Goal: Use online tool/utility: Utilize a website feature to perform a specific function

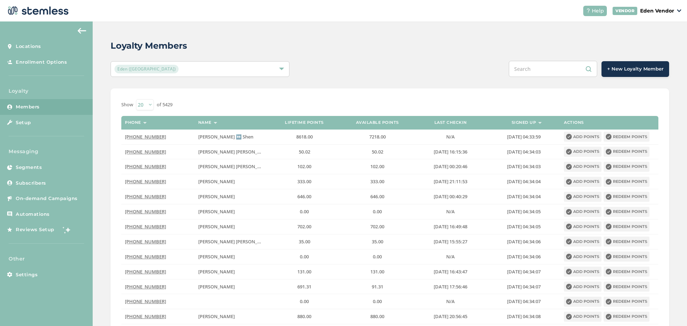
click at [535, 64] on input "text" at bounding box center [553, 69] width 88 height 16
paste input "[PERSON_NAME]"
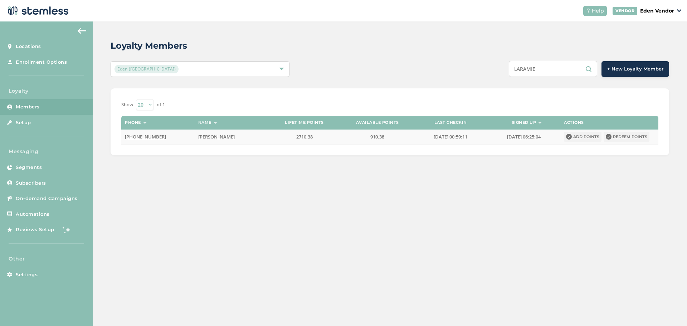
type input "LARAMIE"
click at [609, 138] on icon at bounding box center [609, 137] width 6 height 6
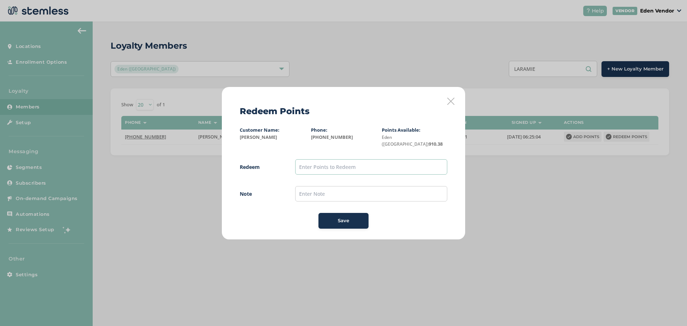
click at [383, 162] on input "text" at bounding box center [371, 166] width 152 height 15
type input "900"
click at [329, 217] on div "Save" at bounding box center [343, 220] width 39 height 7
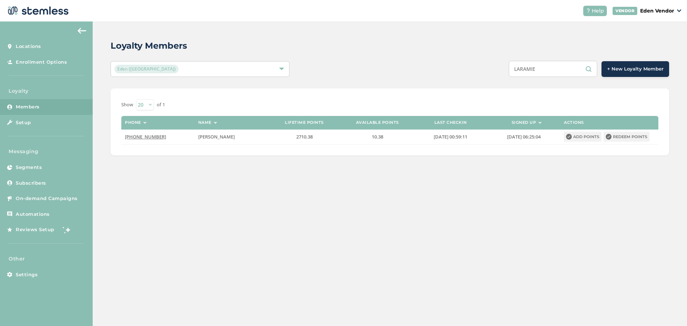
click at [539, 70] on input "LARAMIE" at bounding box center [553, 69] width 88 height 16
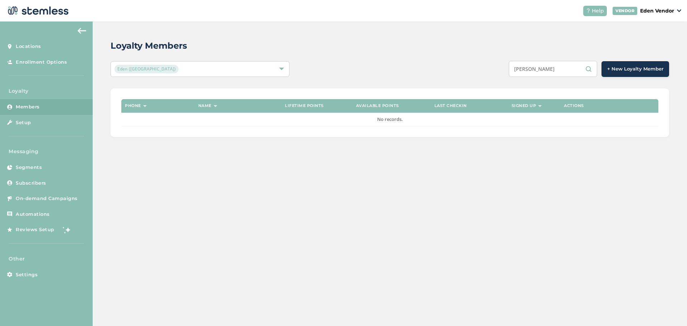
click at [529, 71] on input "[PERSON_NAME]" at bounding box center [553, 69] width 88 height 16
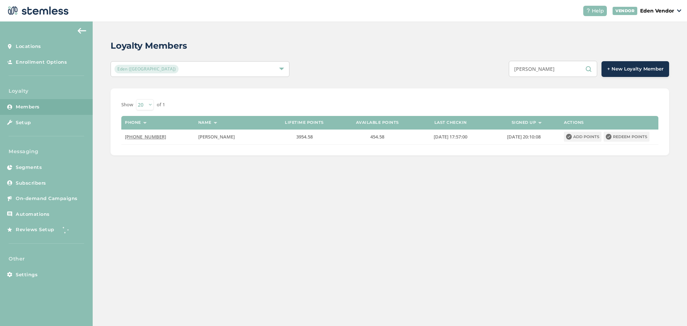
drag, startPoint x: 563, startPoint y: 72, endPoint x: 543, endPoint y: 69, distance: 20.6
click at [543, 69] on input "[PERSON_NAME]" at bounding box center [553, 69] width 88 height 16
type input "[PERSON_NAME]"
click at [624, 137] on button "Redeem points" at bounding box center [627, 137] width 46 height 10
